Goal: Task Accomplishment & Management: Manage account settings

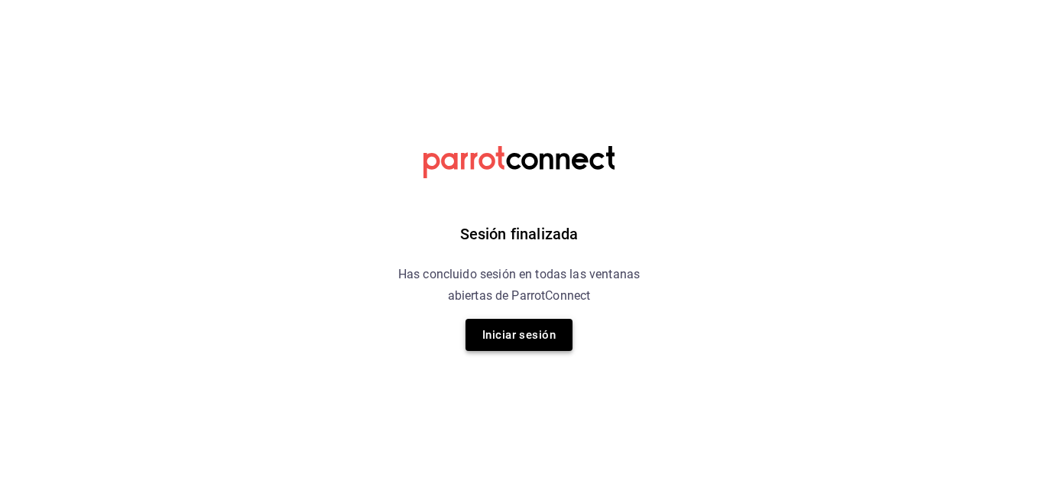
click at [504, 349] on button "Iniciar sesión" at bounding box center [518, 335] width 107 height 32
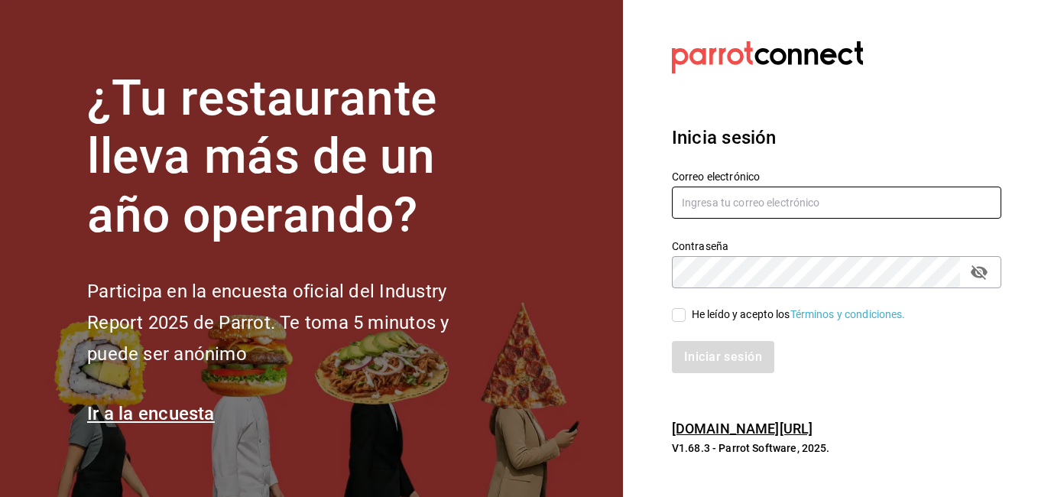
click at [787, 205] on input "text" at bounding box center [836, 202] width 329 height 32
type input "danieltafollatib@gmail.com"
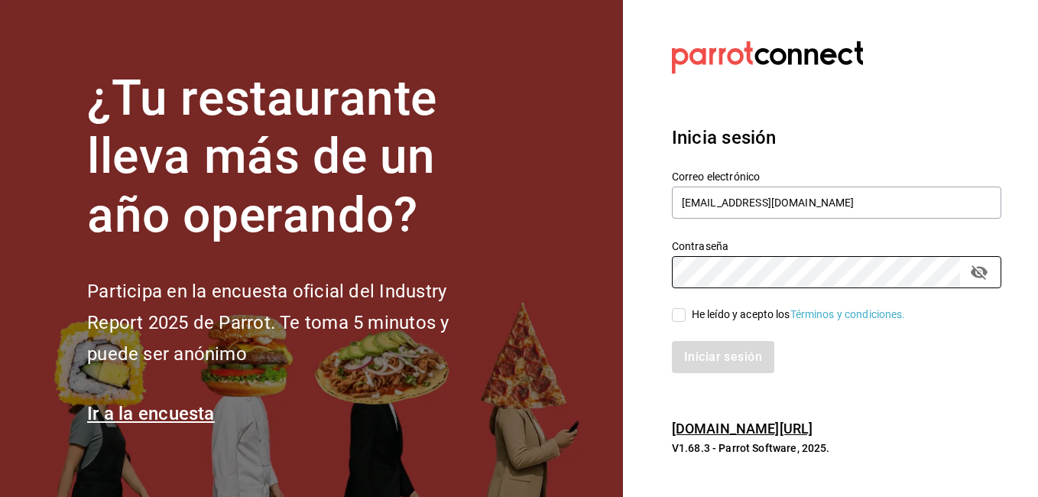
click at [675, 316] on input "He leído y acepto los Términos y condiciones." at bounding box center [679, 315] width 14 height 14
checkbox input "true"
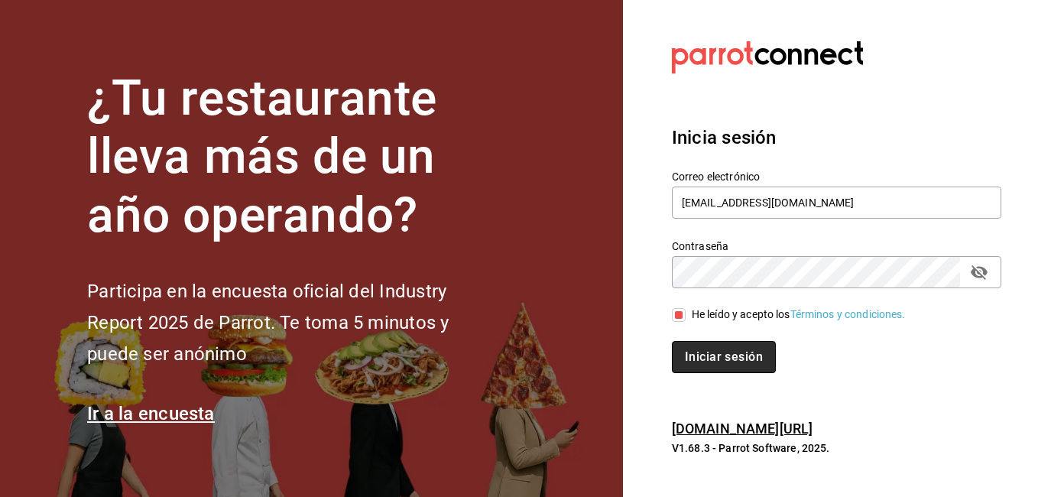
click at [699, 345] on button "Iniciar sesión" at bounding box center [724, 357] width 104 height 32
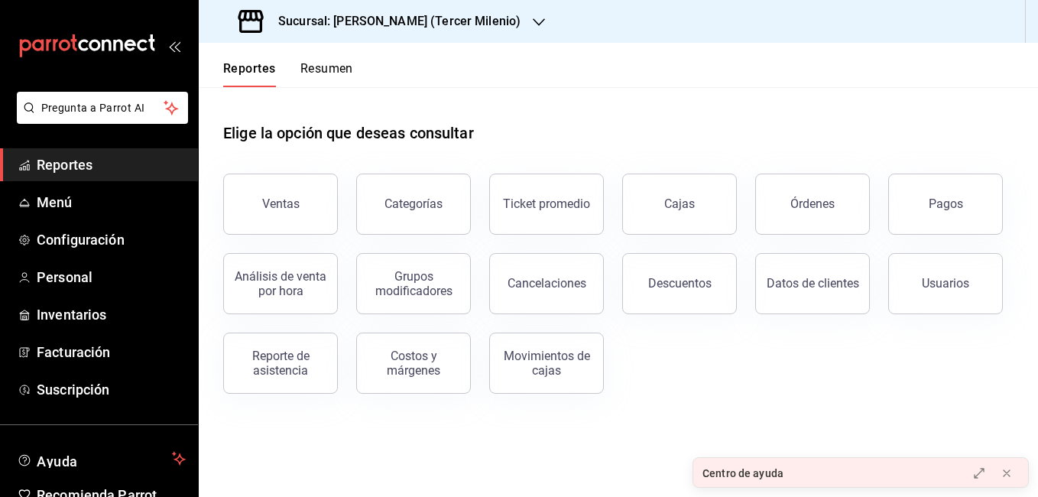
click at [400, 28] on h3 "Sucursal: [PERSON_NAME] (Tercer Milenio)" at bounding box center [393, 21] width 255 height 18
click at [533, 25] on icon "button" at bounding box center [539, 22] width 12 height 12
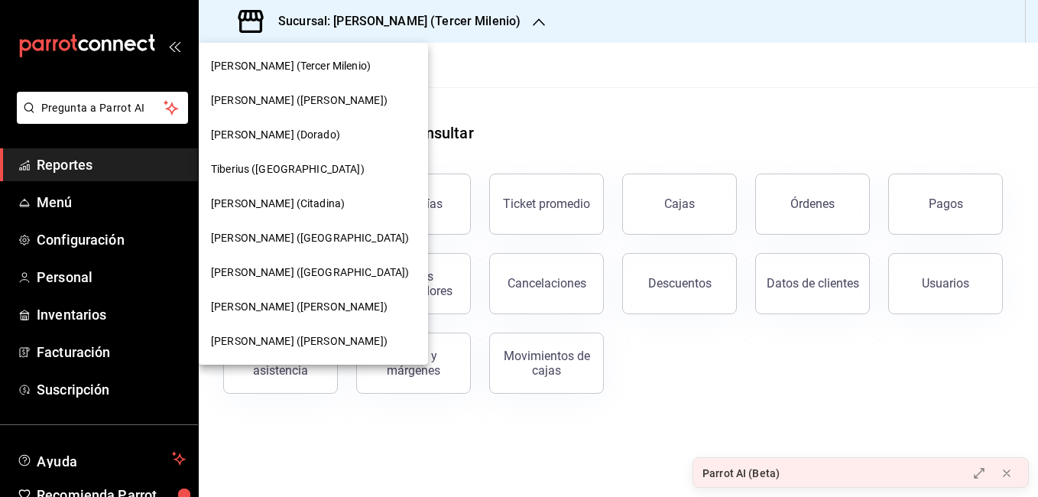
click at [310, 100] on div "[PERSON_NAME] ([PERSON_NAME])" at bounding box center [313, 100] width 205 height 16
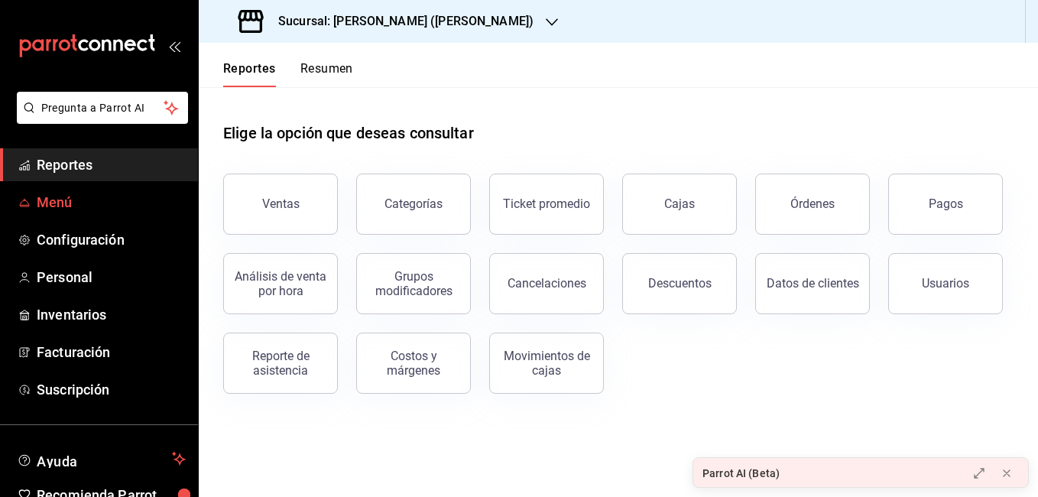
click at [112, 200] on span "Menú" at bounding box center [111, 202] width 149 height 21
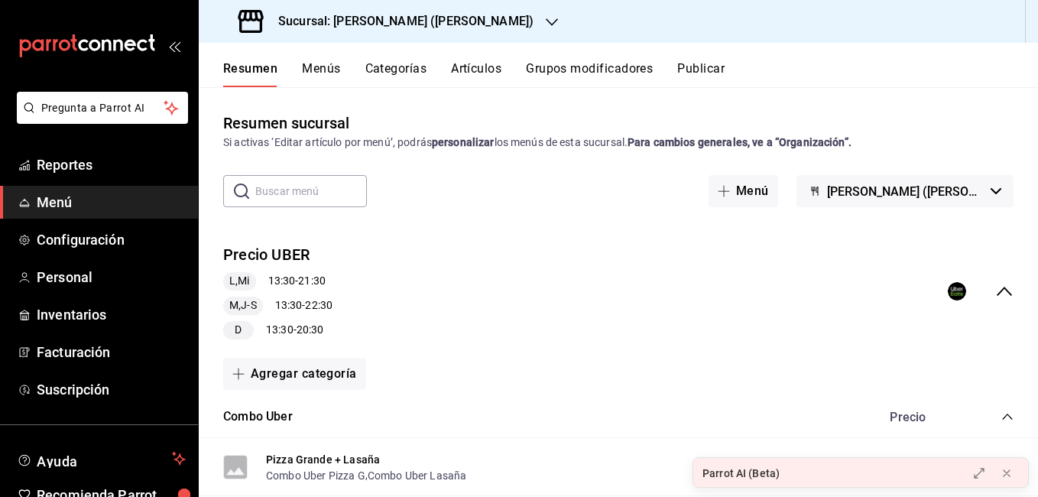
click at [371, 64] on button "Categorías" at bounding box center [396, 74] width 62 height 26
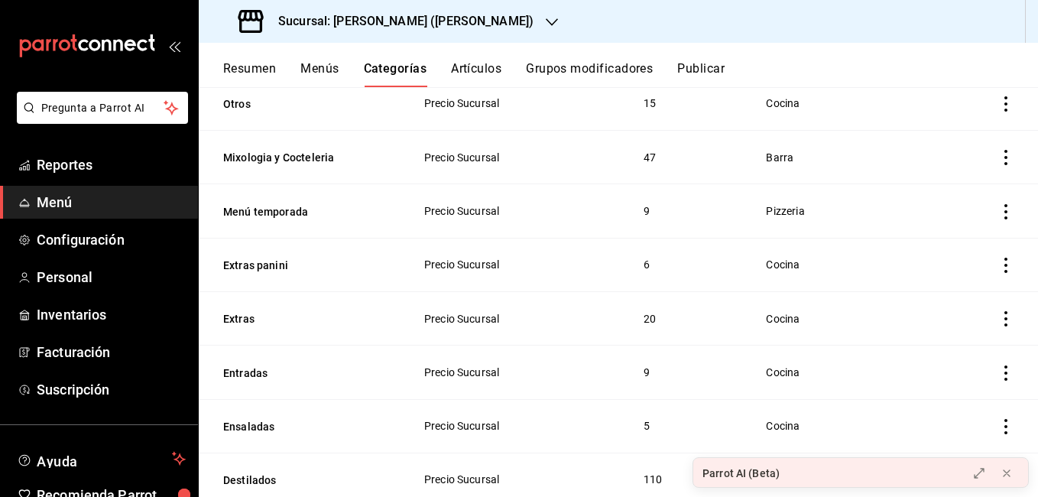
scroll to position [1211, 0]
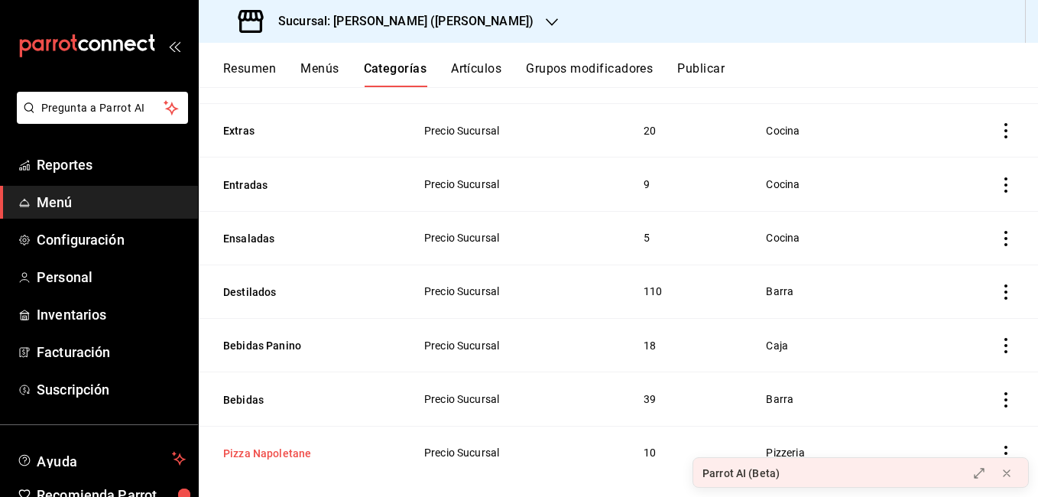
click at [275, 446] on button "Pizza Napoletane" at bounding box center [299, 453] width 153 height 15
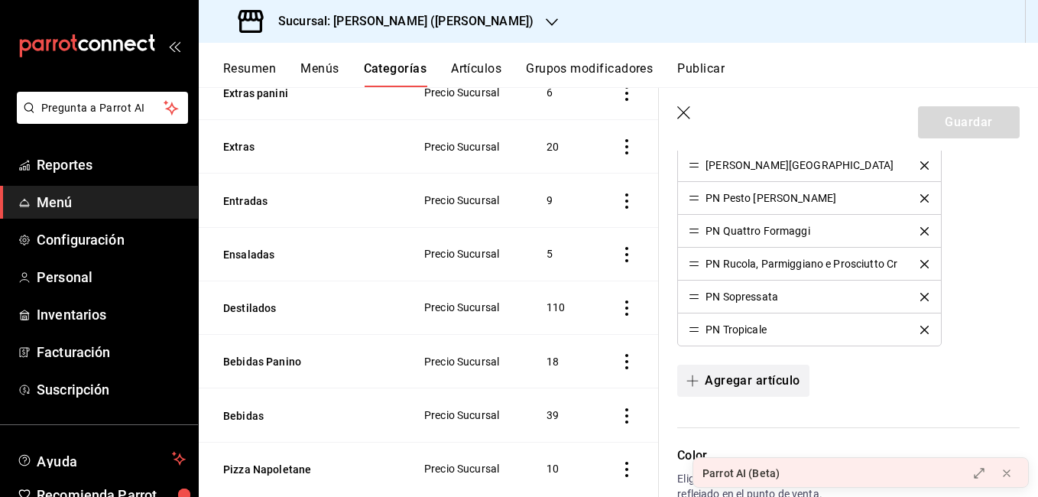
scroll to position [611, 0]
